Goal: Information Seeking & Learning: Learn about a topic

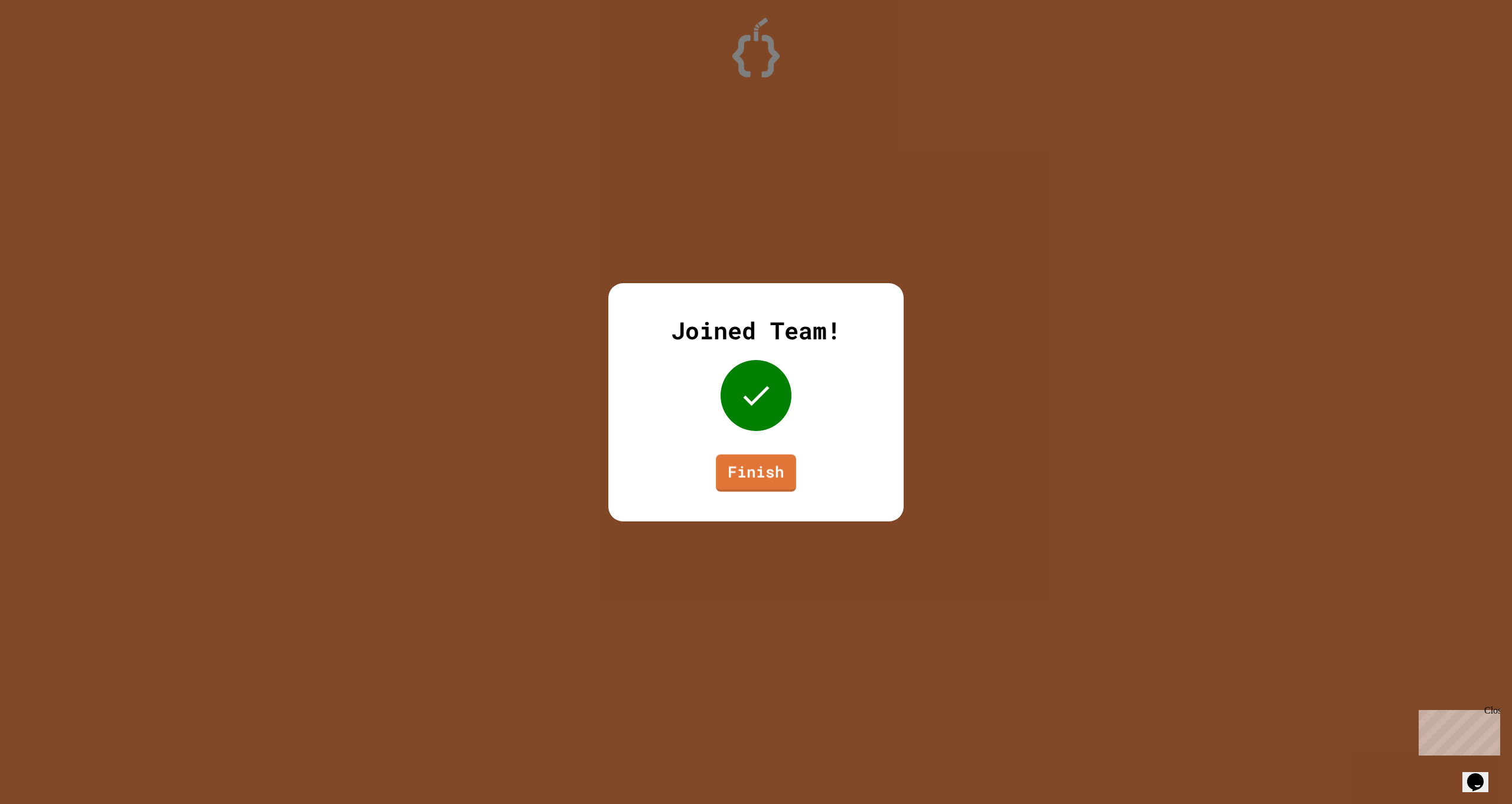
click at [749, 461] on link "Finish" at bounding box center [756, 473] width 80 height 37
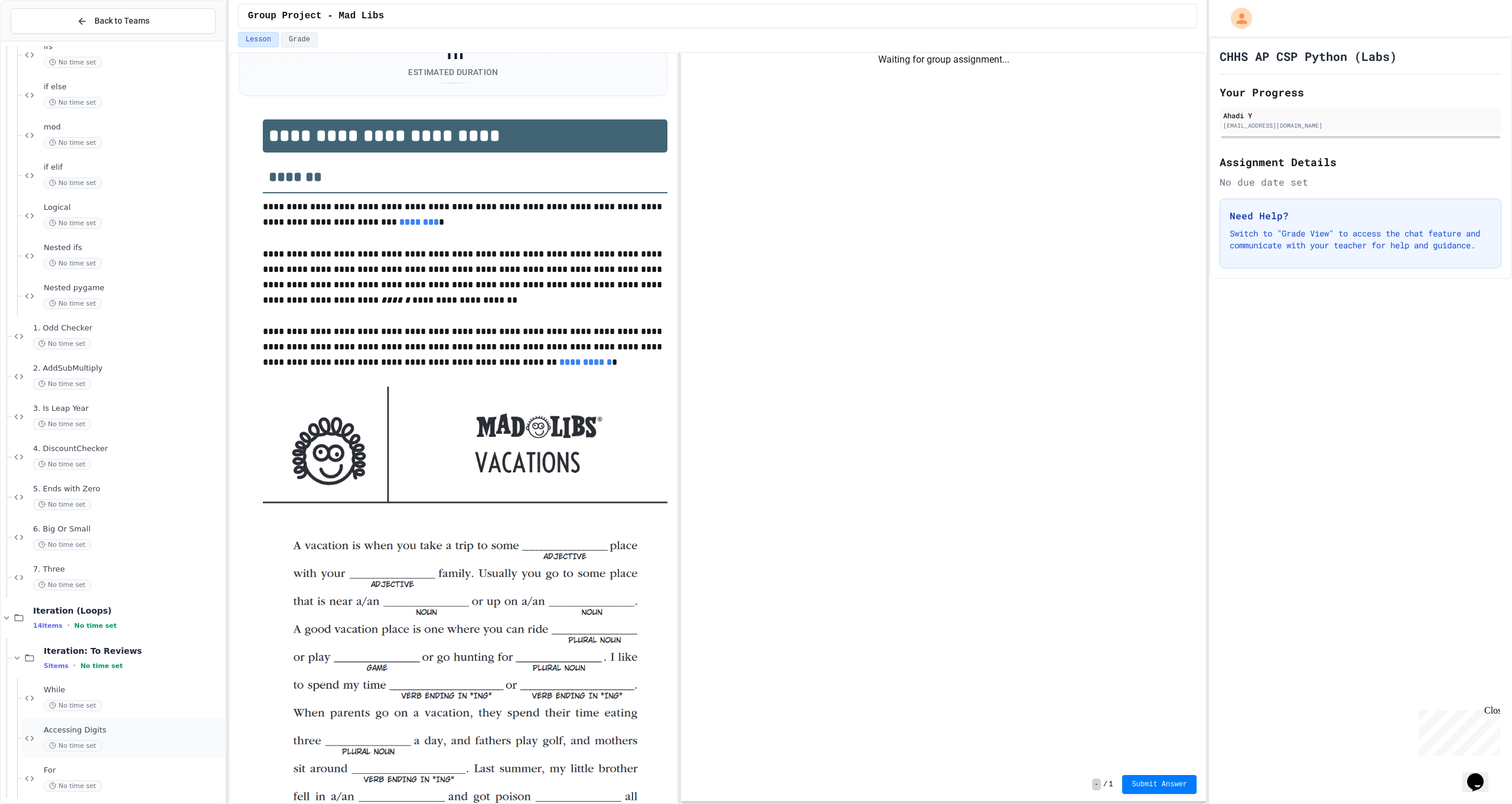
scroll to position [1021, 0]
click at [103, 530] on span "Accessing Digits" at bounding box center [133, 531] width 179 height 10
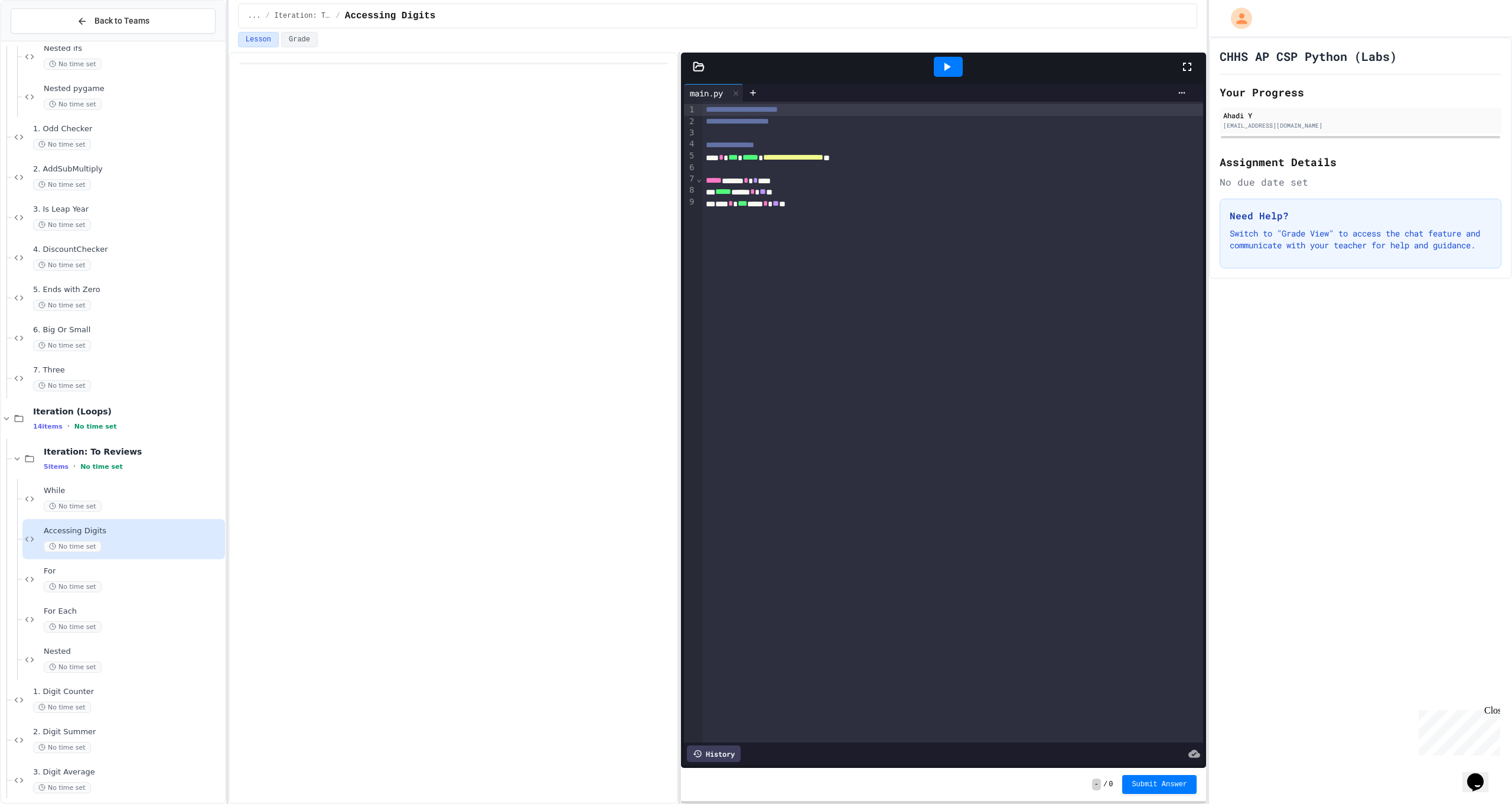
scroll to position [1023, 0]
click at [92, 677] on div "Nested No time set" at bounding box center [113, 657] width 224 height 40
click at [89, 679] on div "1. Digit Counter No time set" at bounding box center [118, 697] width 213 height 40
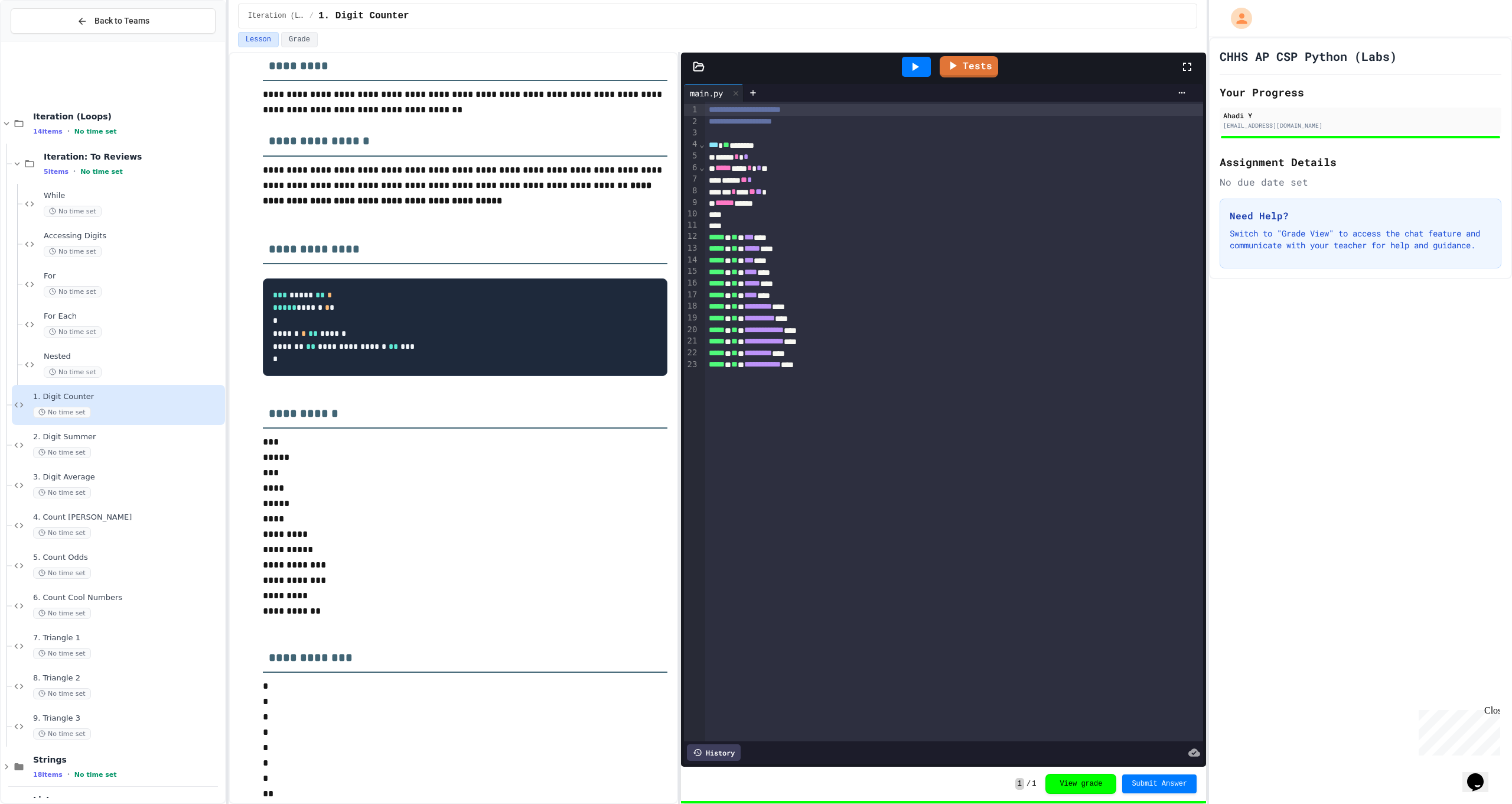
scroll to position [1412, 0]
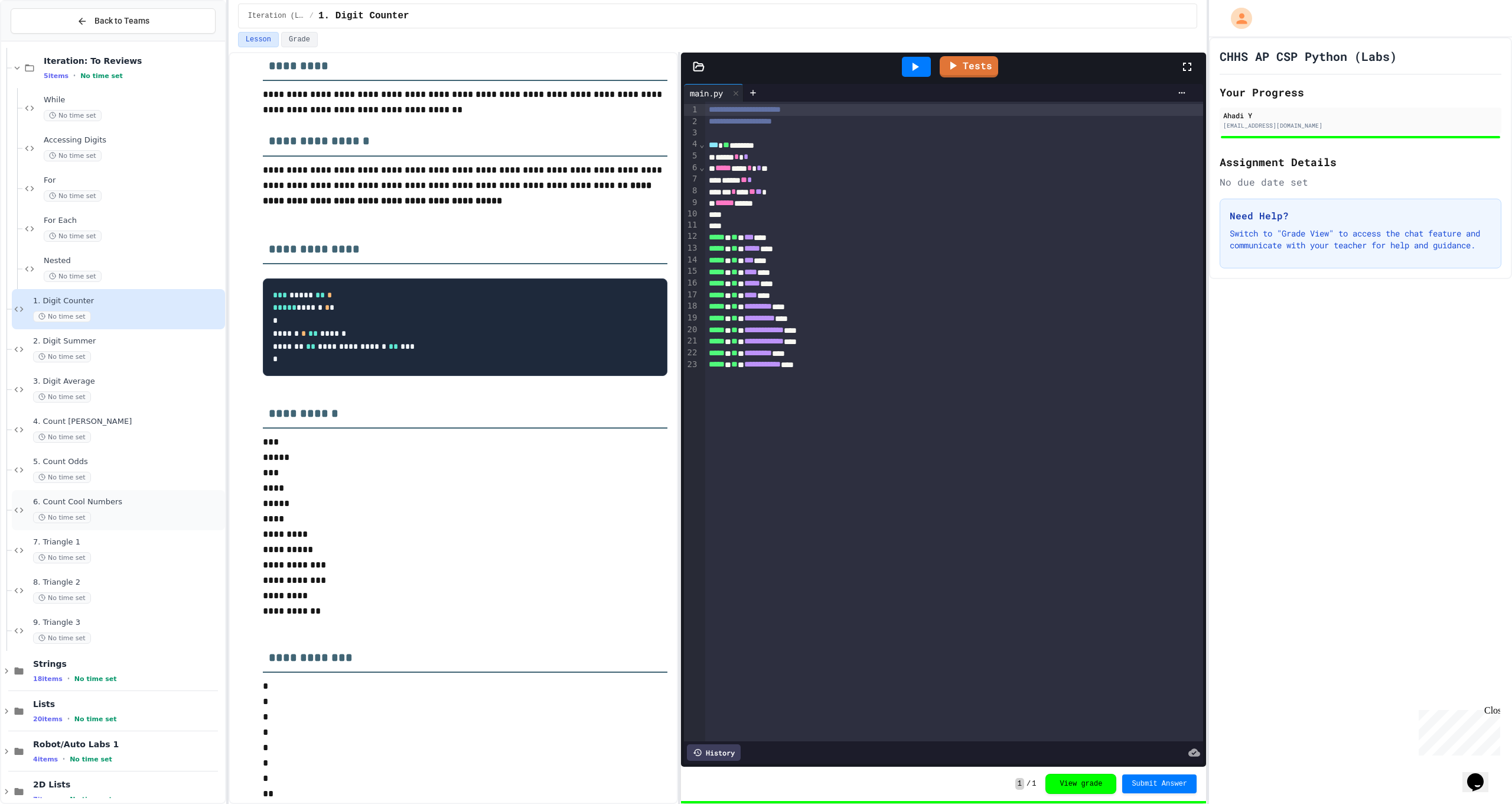
click at [122, 508] on div "6. Count Cool Numbers No time set" at bounding box center [127, 510] width 190 height 26
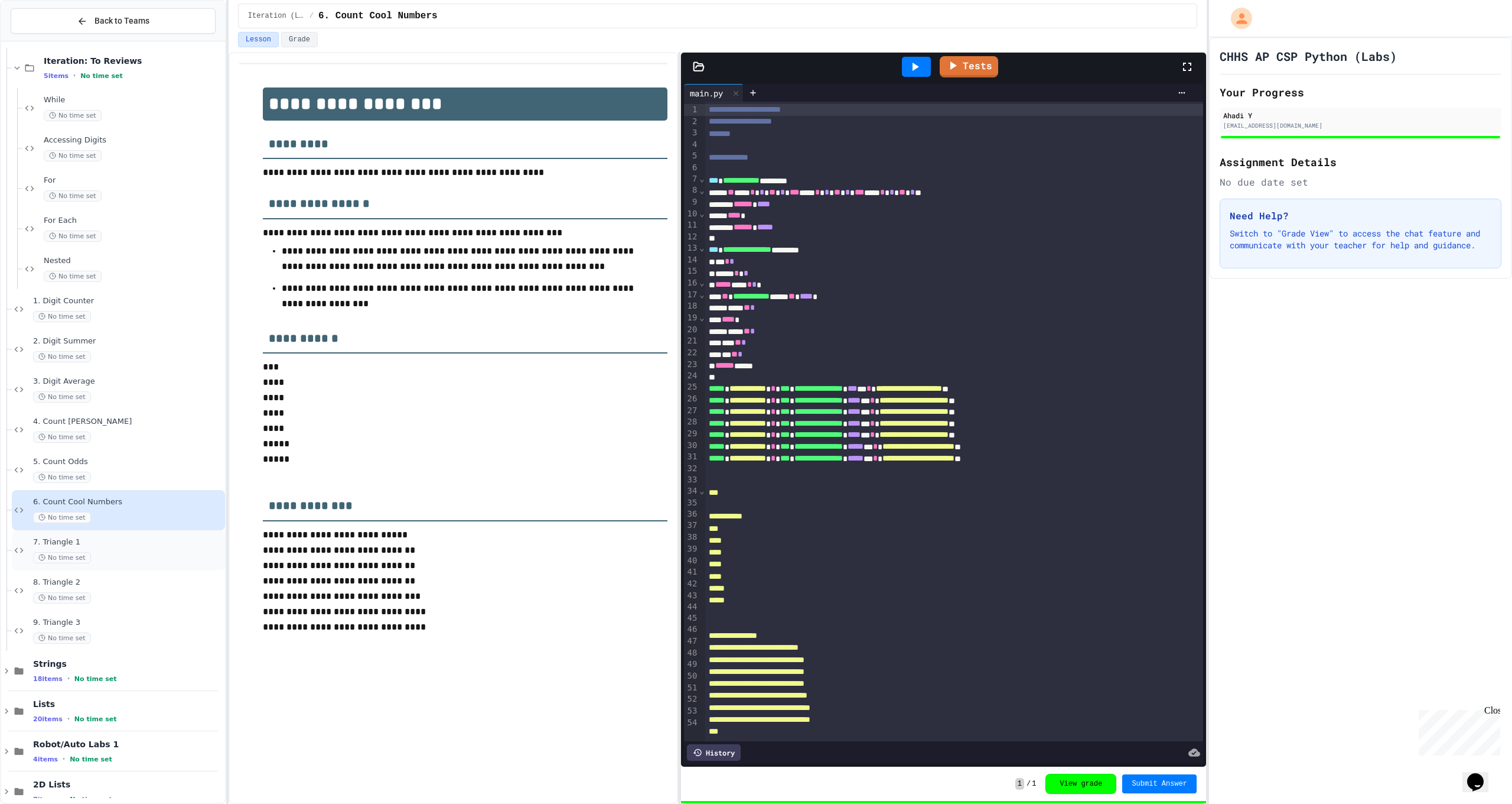
click at [115, 559] on div "No time set" at bounding box center [127, 558] width 190 height 11
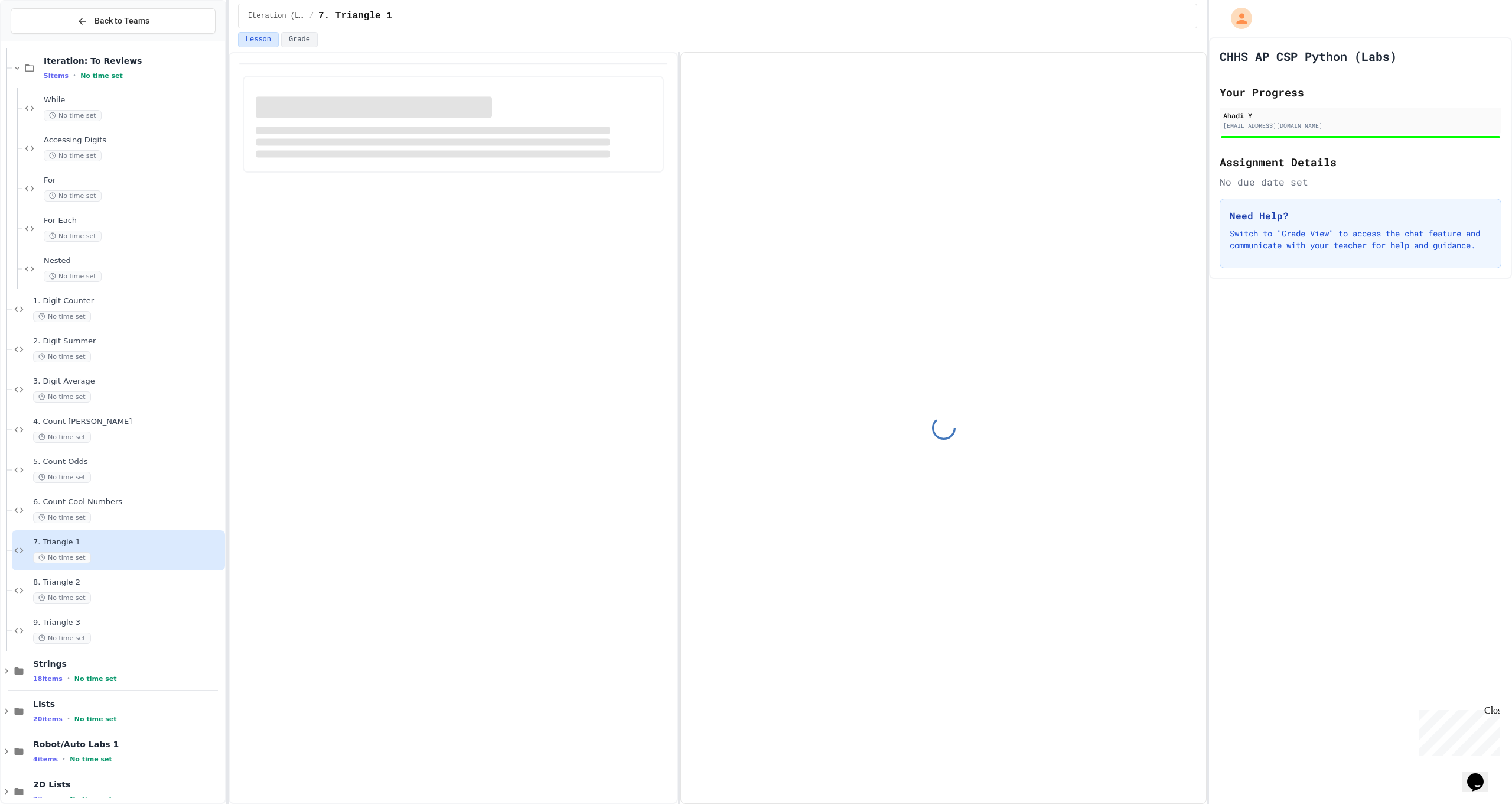
scroll to position [78, 0]
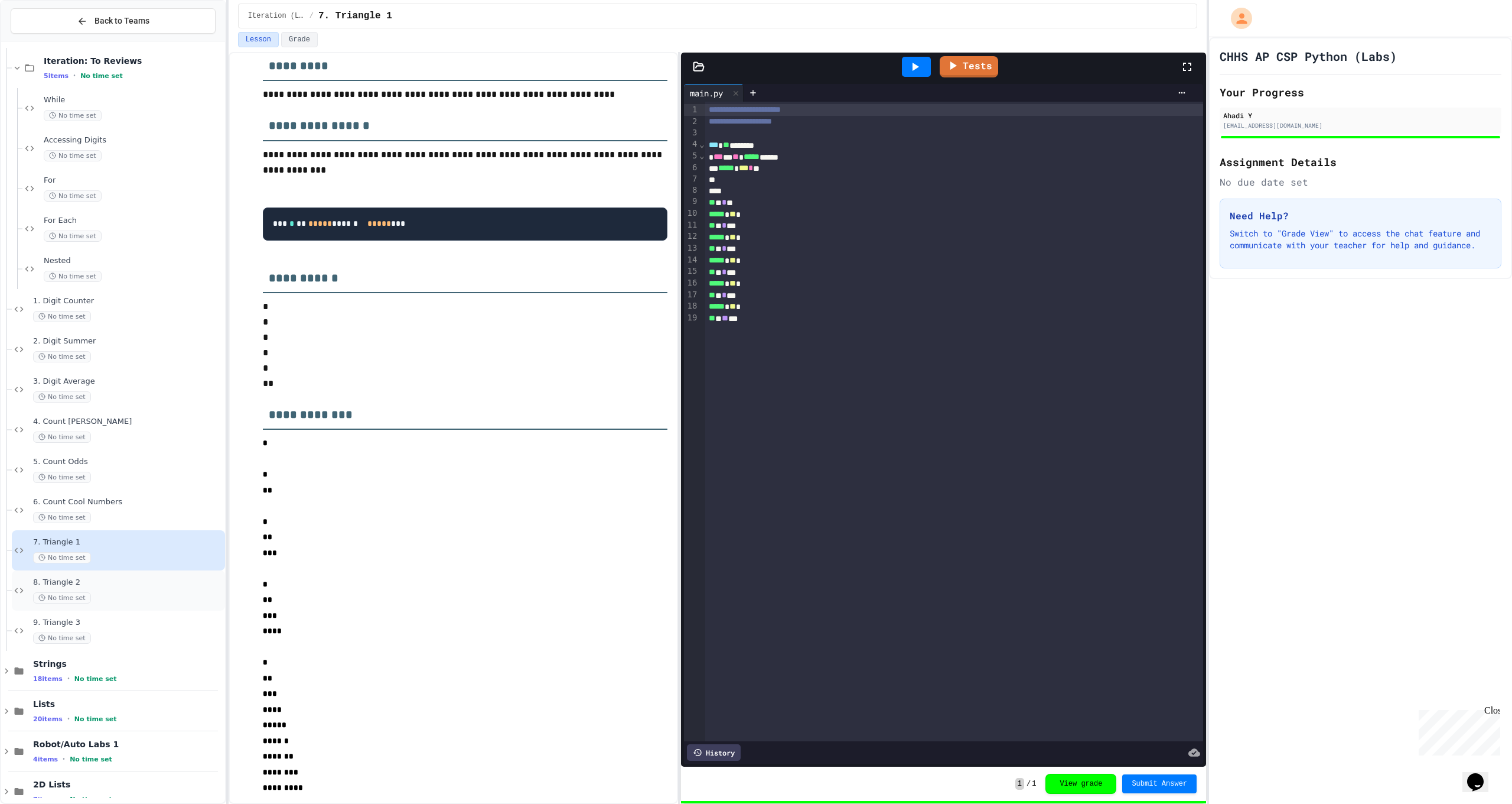
click at [137, 572] on div "8. Triangle 2 No time set" at bounding box center [118, 590] width 213 height 40
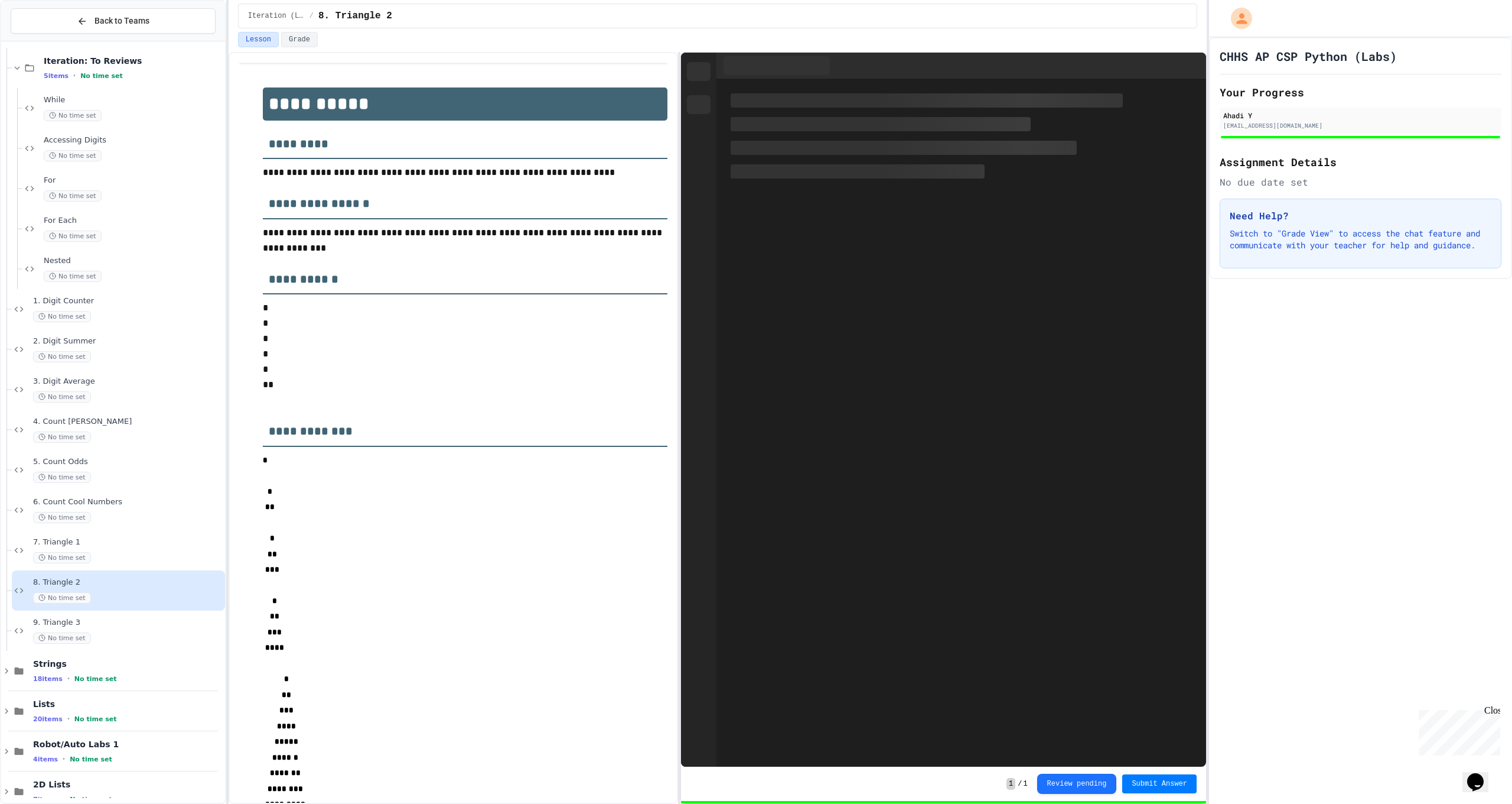
scroll to position [78, 0]
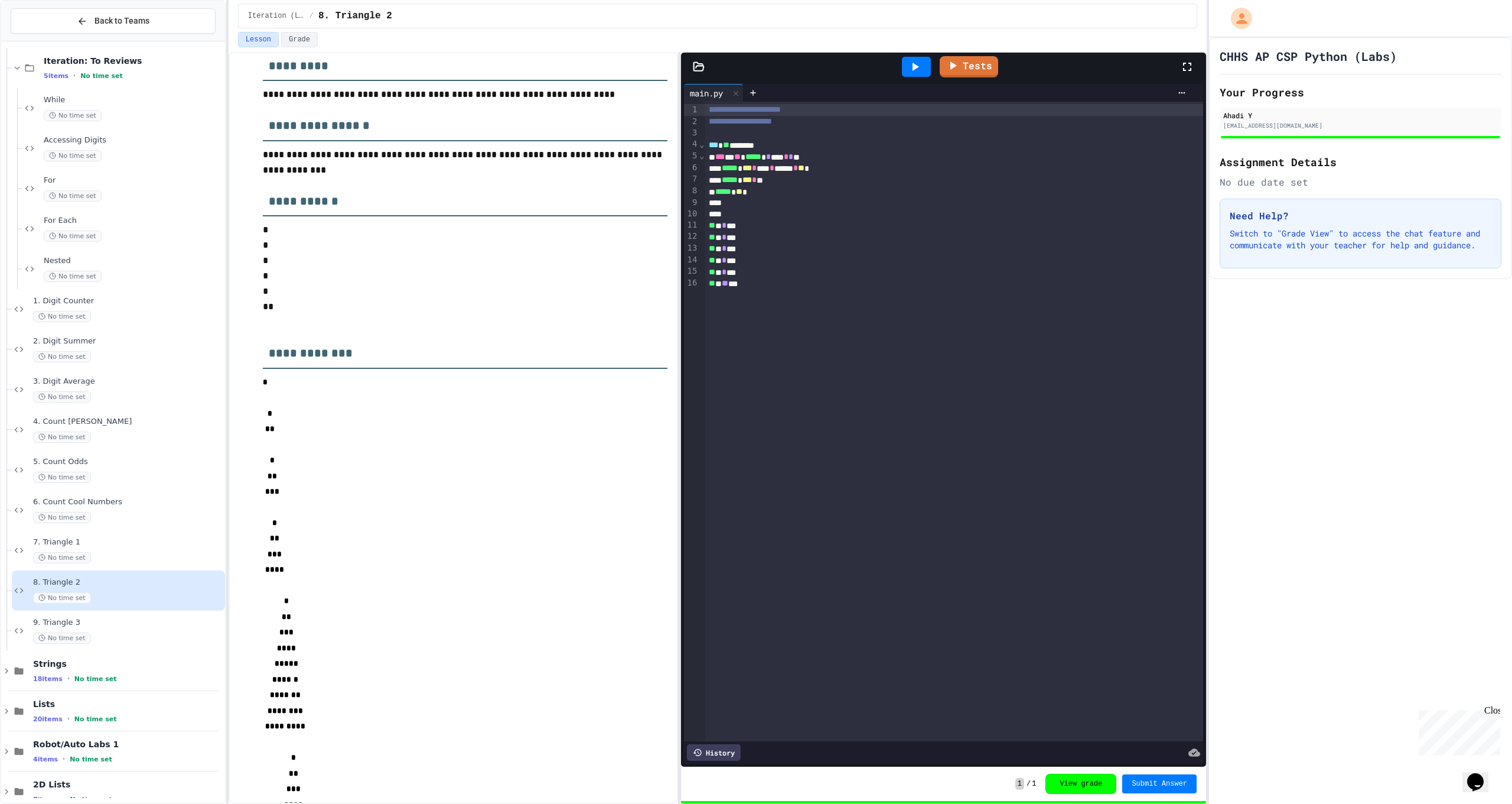
click at [897, 65] on div at bounding box center [917, 67] width 41 height 32
click at [901, 65] on div at bounding box center [917, 67] width 41 height 32
click at [908, 65] on div at bounding box center [916, 67] width 29 height 20
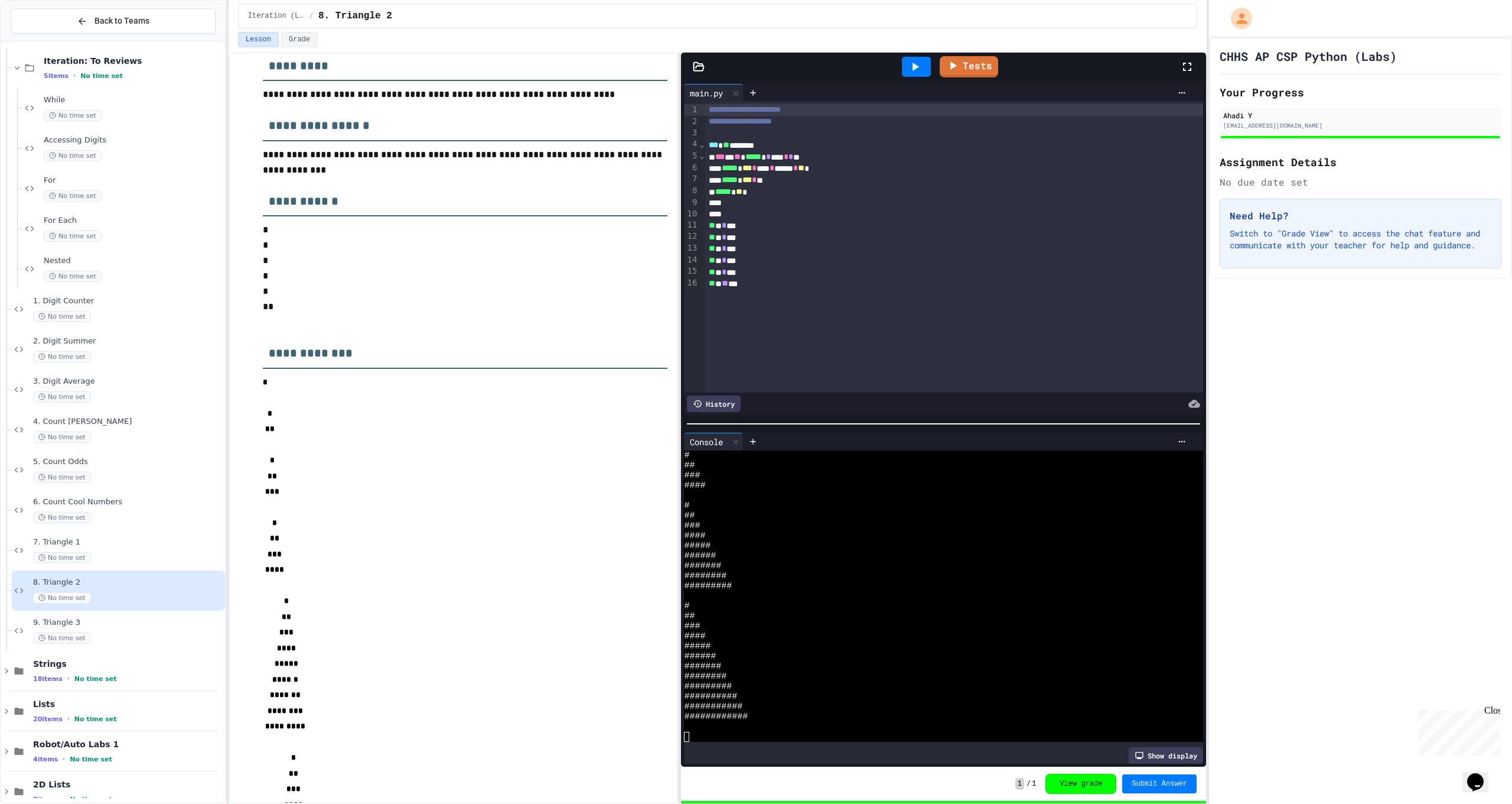
scroll to position [0, 0]
